Goal: Task Accomplishment & Management: Complete application form

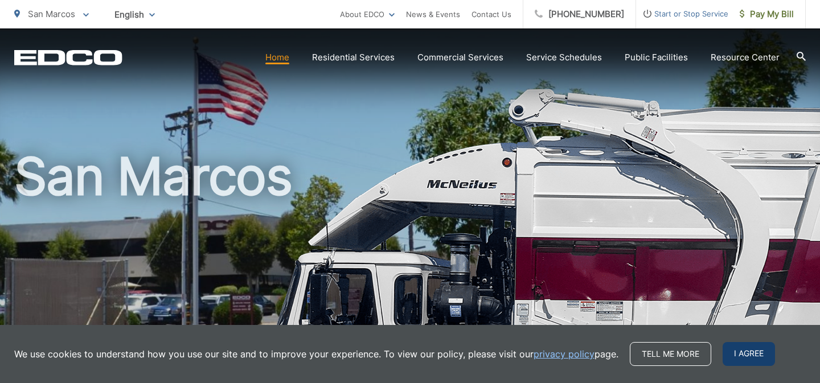
click at [732, 364] on span "I agree" at bounding box center [748, 354] width 52 height 24
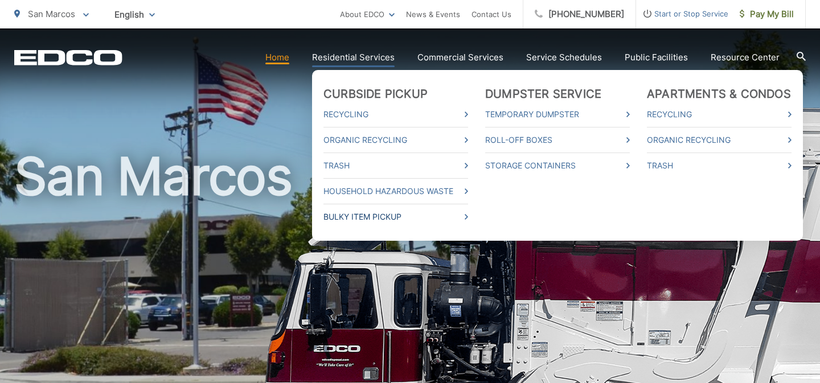
click at [353, 212] on link "Bulky Item Pickup" at bounding box center [395, 217] width 145 height 14
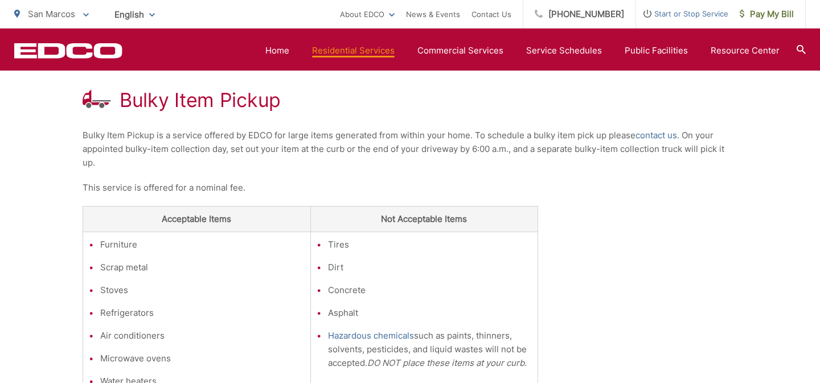
scroll to position [199, 0]
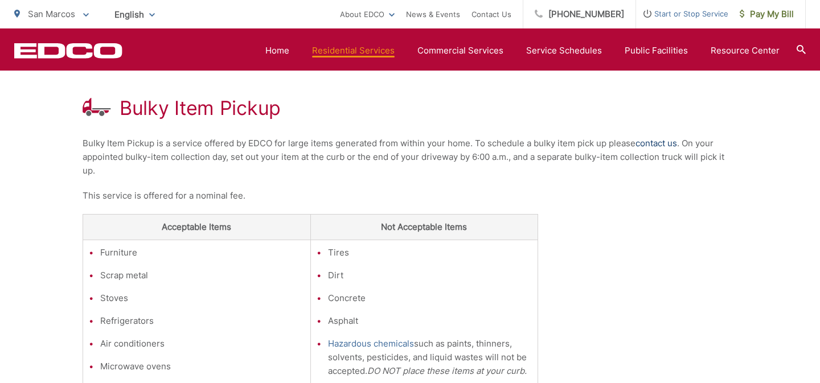
click at [652, 146] on link "contact us" at bounding box center [656, 144] width 42 height 14
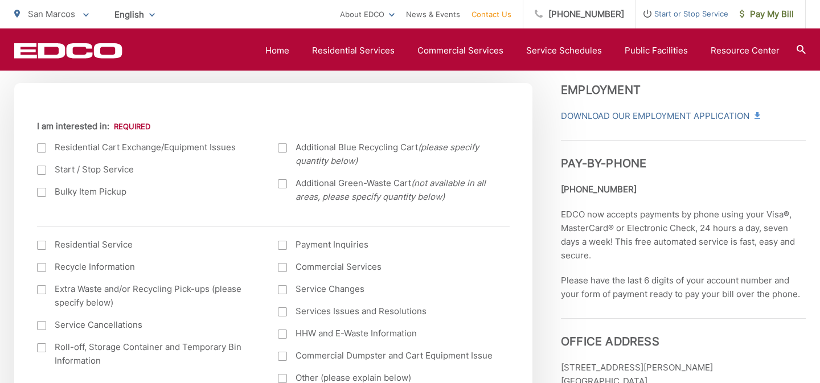
scroll to position [400, 0]
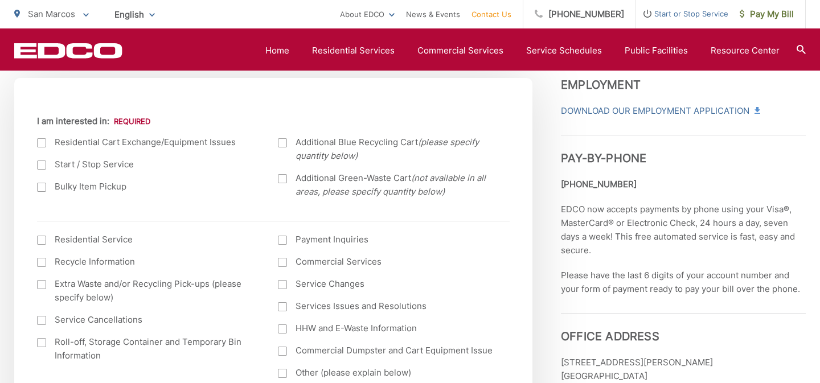
click at [50, 184] on label "Bulky Item Pickup" at bounding box center [146, 187] width 218 height 14
click at [0, 0] on input "Bulky Item Pickup" at bounding box center [0, 0] width 0 height 0
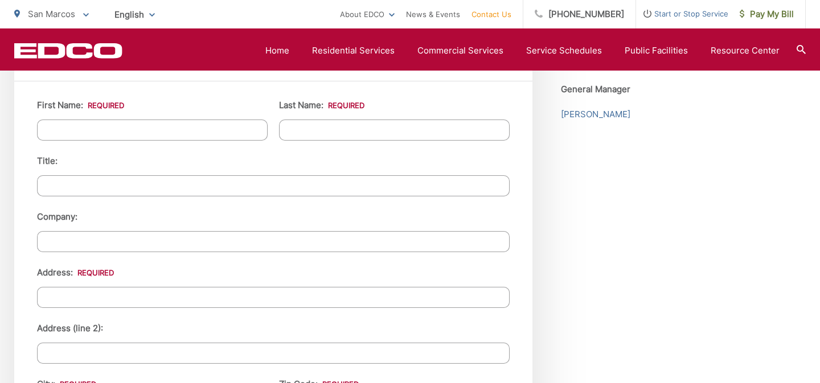
scroll to position [990, 0]
